Goal: Check status: Check status

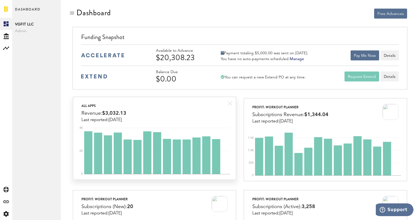
click at [184, 119] on div "All apps Revenue: $3,032.13 Last reported: [DATE]" at bounding box center [154, 109] width 163 height 25
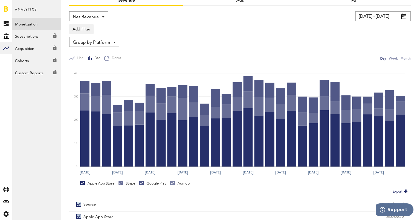
scroll to position [68, 0]
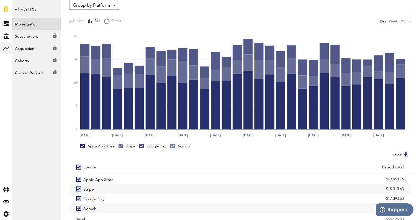
click at [125, 146] on div "Stripe" at bounding box center [127, 146] width 17 height 5
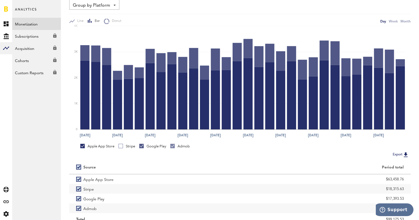
click at [150, 145] on div "Google Play" at bounding box center [152, 146] width 27 height 5
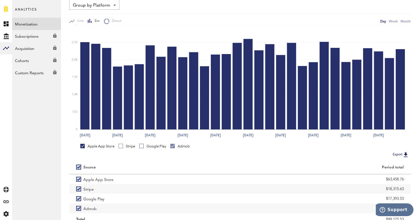
click at [180, 146] on div "Admob" at bounding box center [179, 146] width 19 height 5
click at [127, 145] on div "Stripe" at bounding box center [127, 146] width 17 height 5
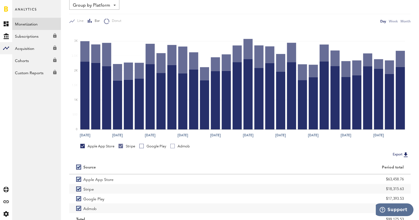
click at [94, 144] on div "Apple App Store" at bounding box center [97, 146] width 34 height 5
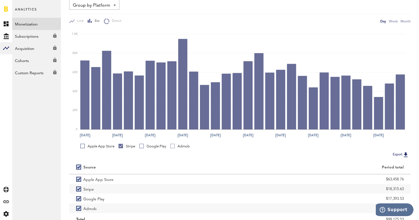
click at [142, 145] on link "Google Play" at bounding box center [152, 146] width 27 height 5
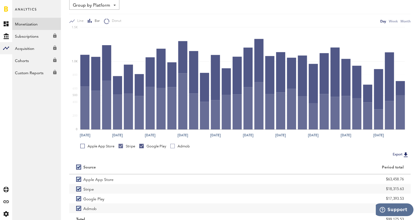
click at [125, 144] on div "Stripe" at bounding box center [127, 146] width 17 height 5
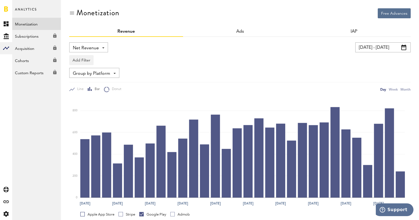
scroll to position [0, 0]
